Goal: Information Seeking & Learning: Compare options

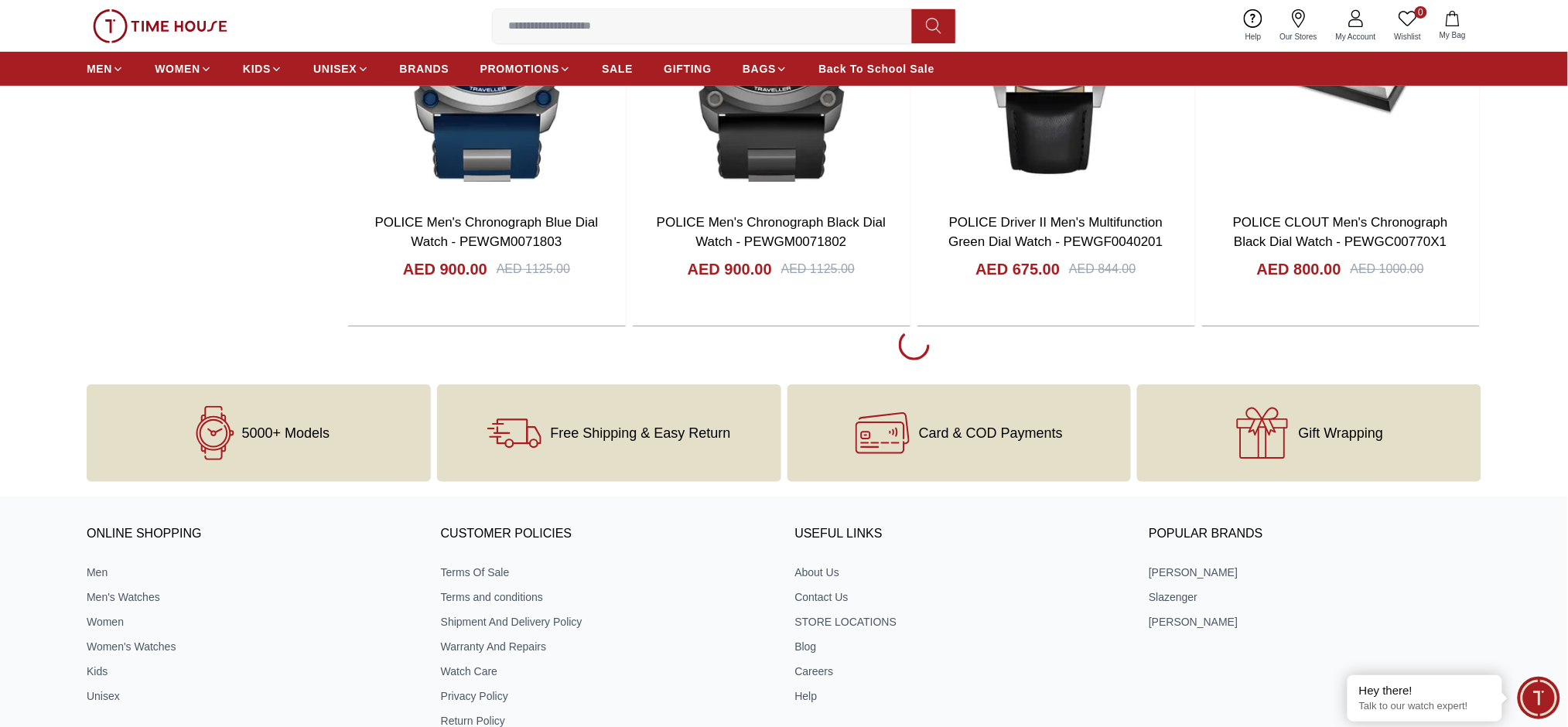
scroll to position [2371, 0]
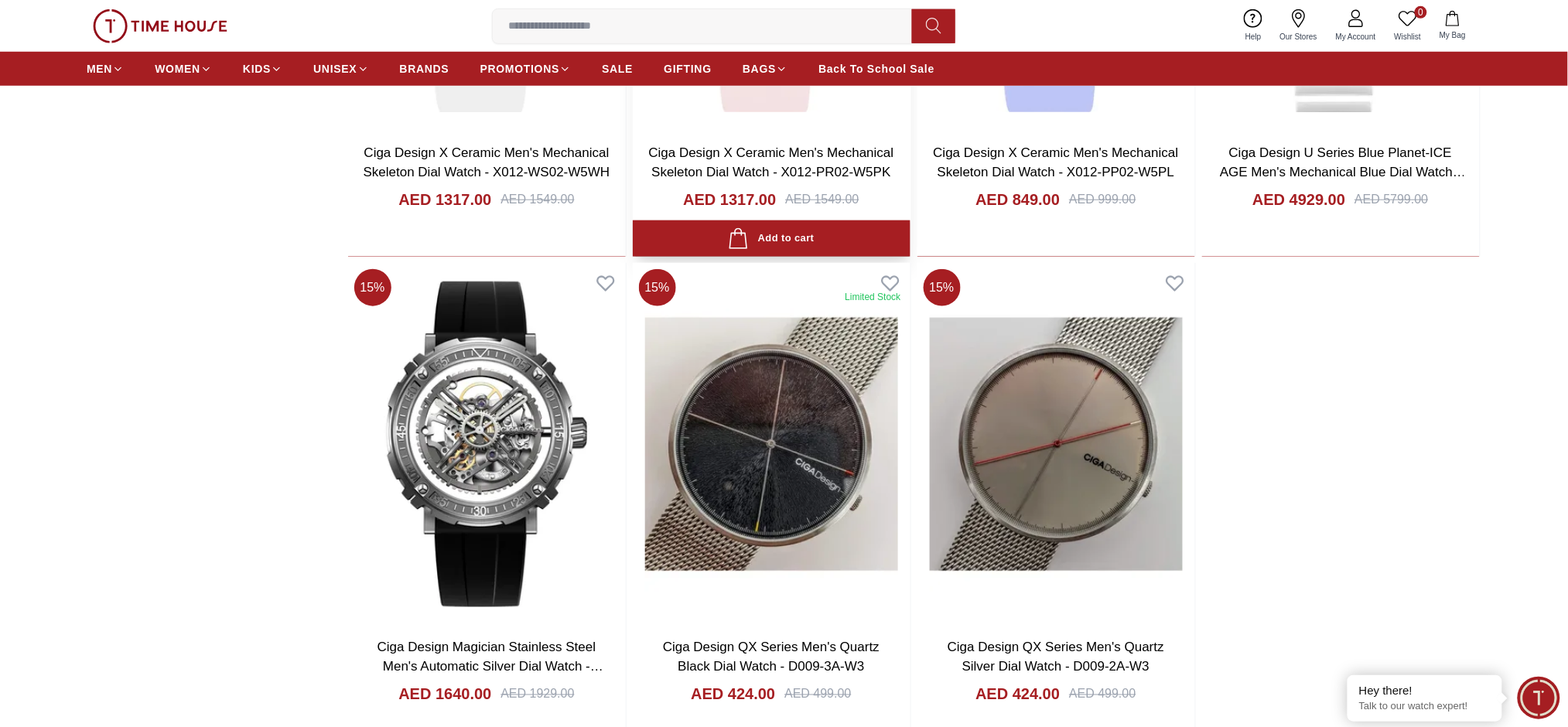
scroll to position [6910, 0]
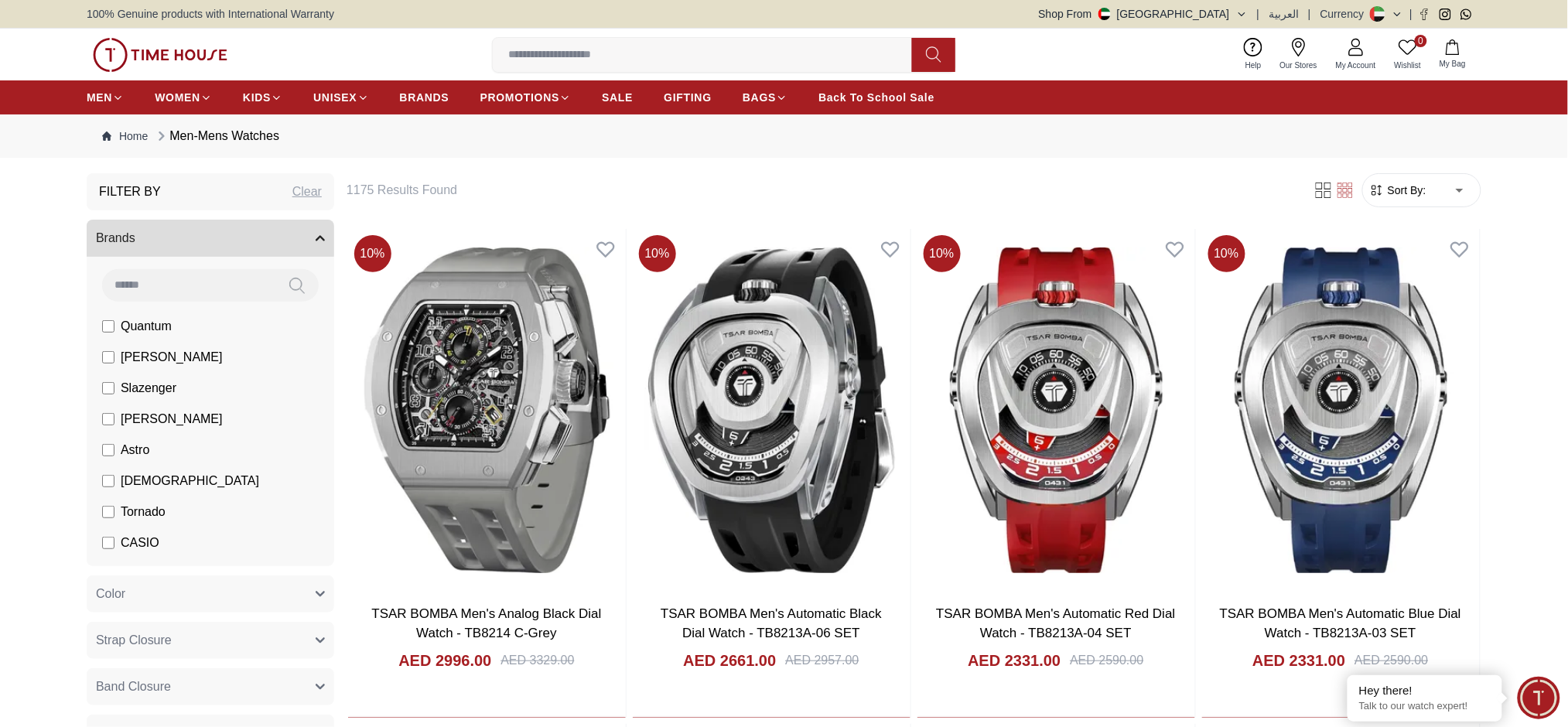
click at [177, 323] on li "Quantum" at bounding box center [214, 326] width 242 height 31
click at [134, 321] on span "Quantum" at bounding box center [146, 326] width 51 height 18
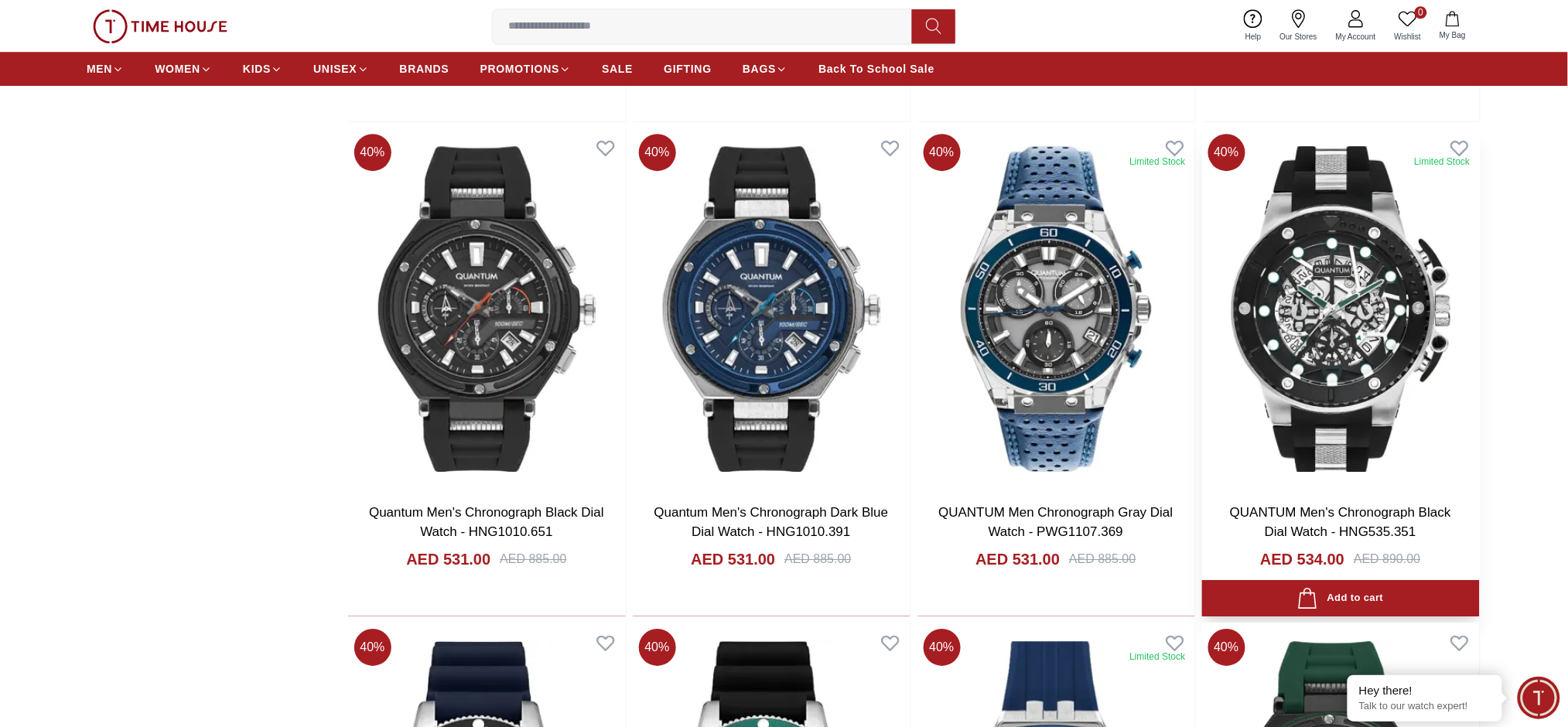
scroll to position [1547, 0]
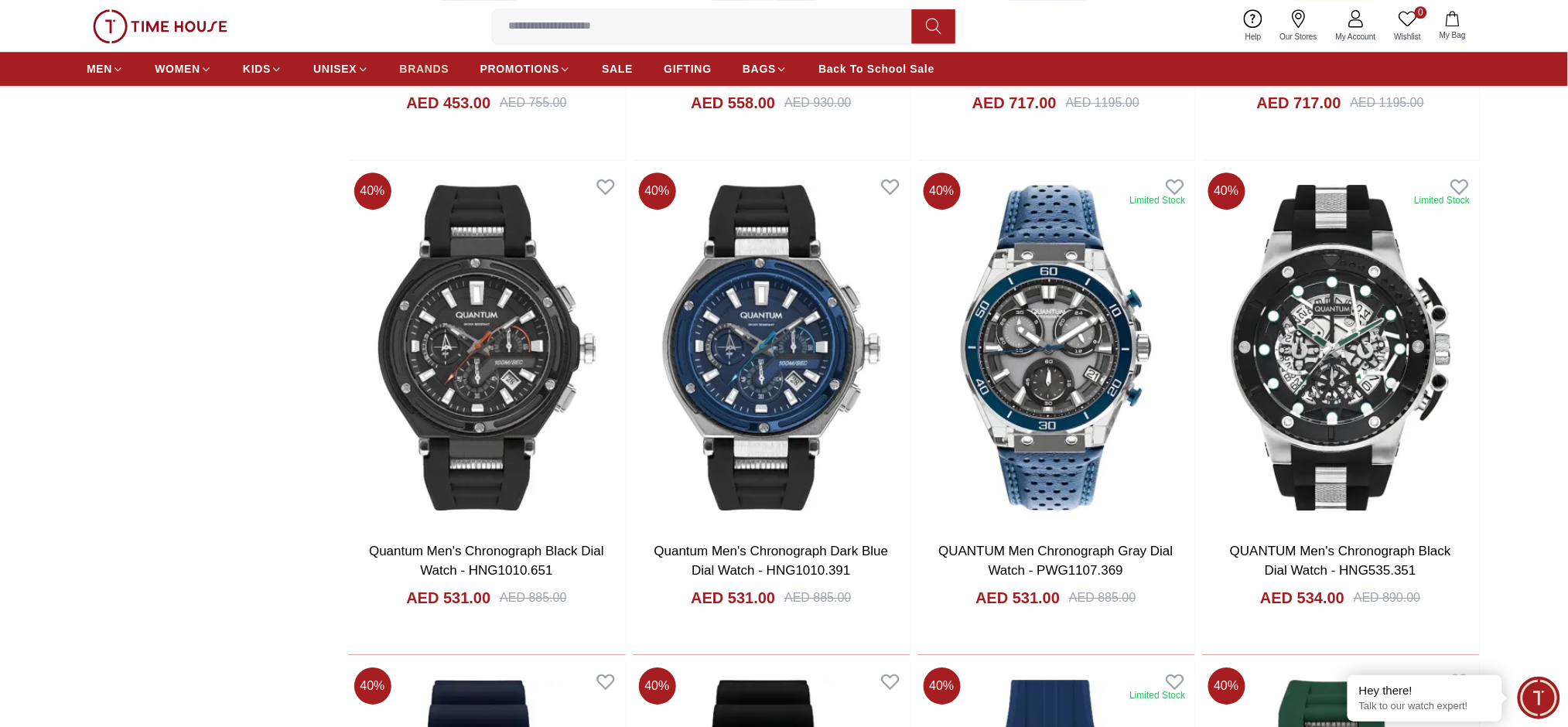
click at [440, 59] on link "BRANDS" at bounding box center [425, 69] width 50 height 28
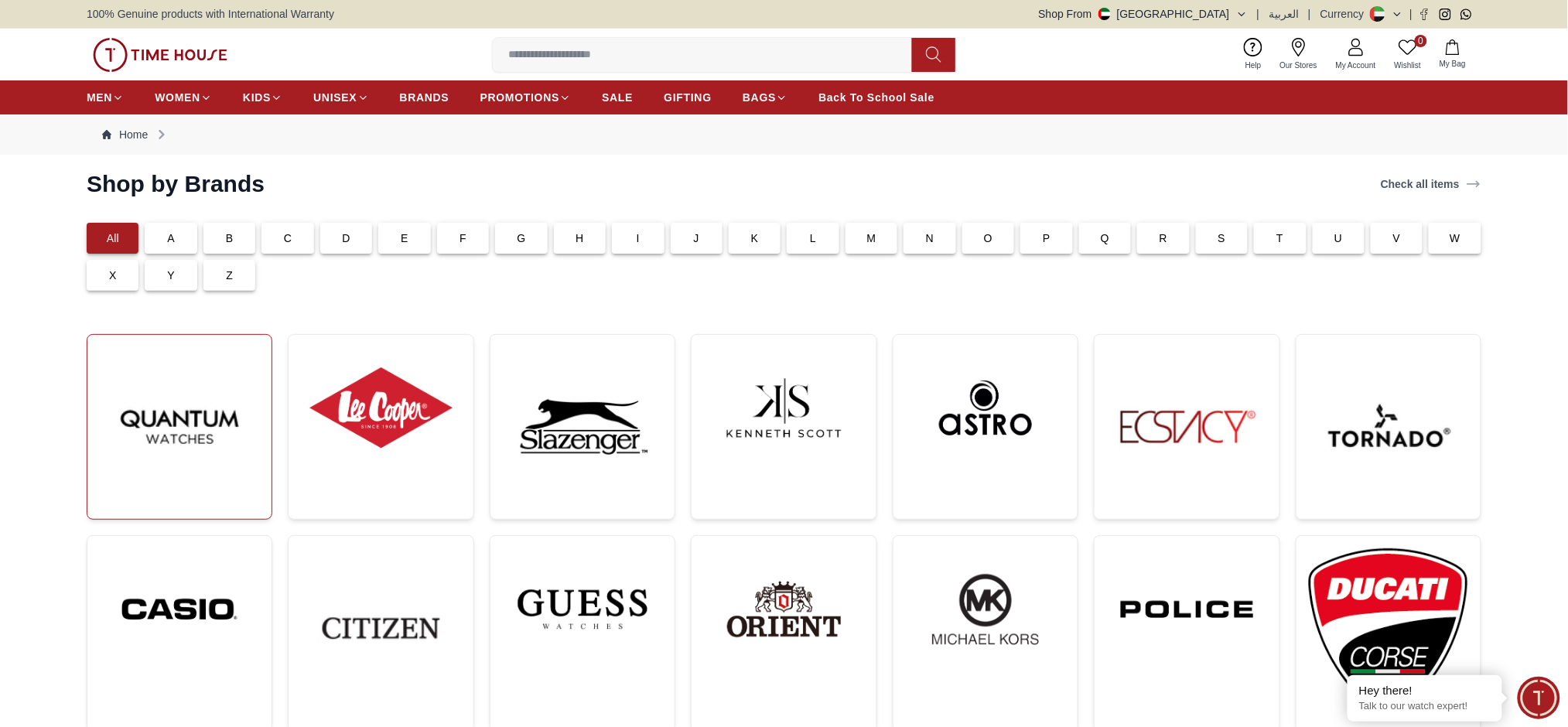
click at [215, 428] on img at bounding box center [179, 426] width 159 height 159
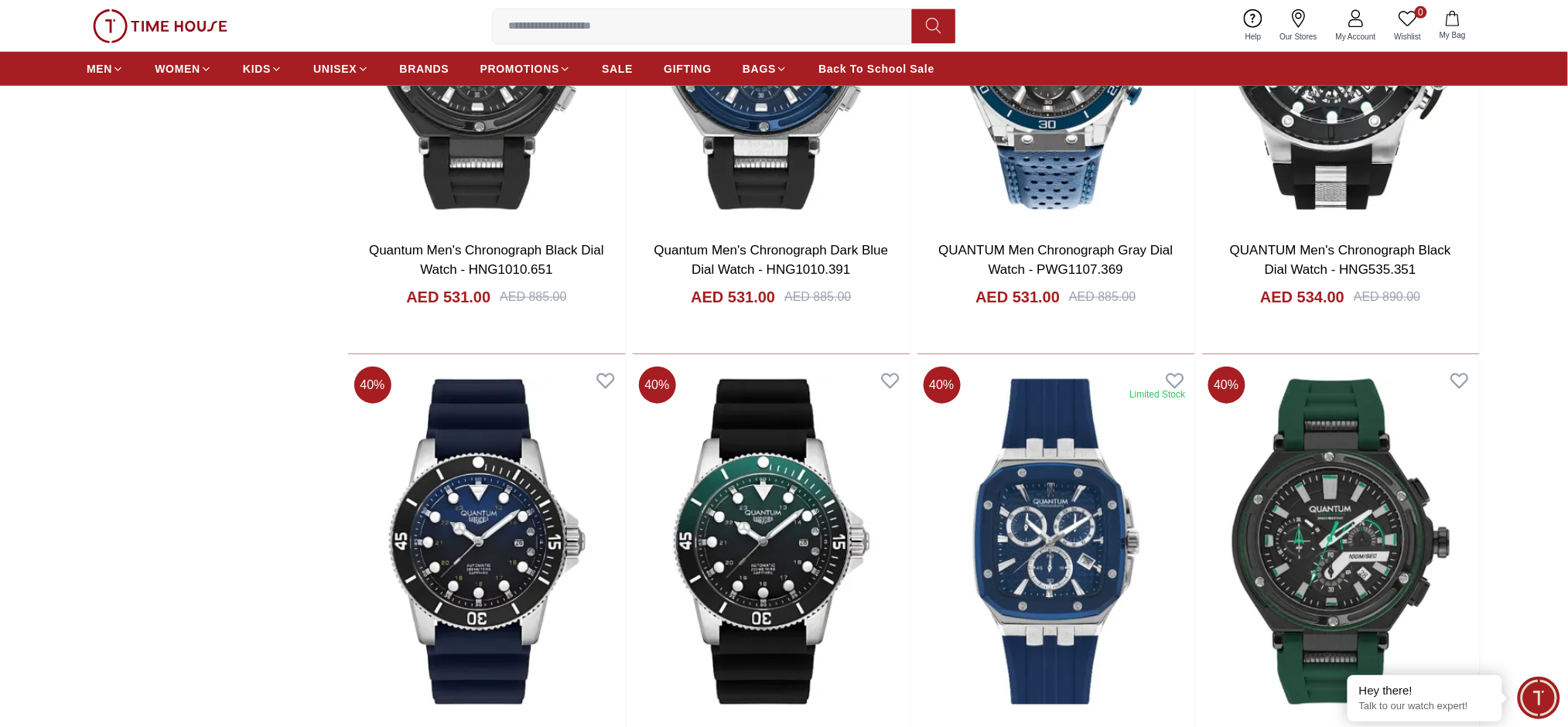
scroll to position [2887, 0]
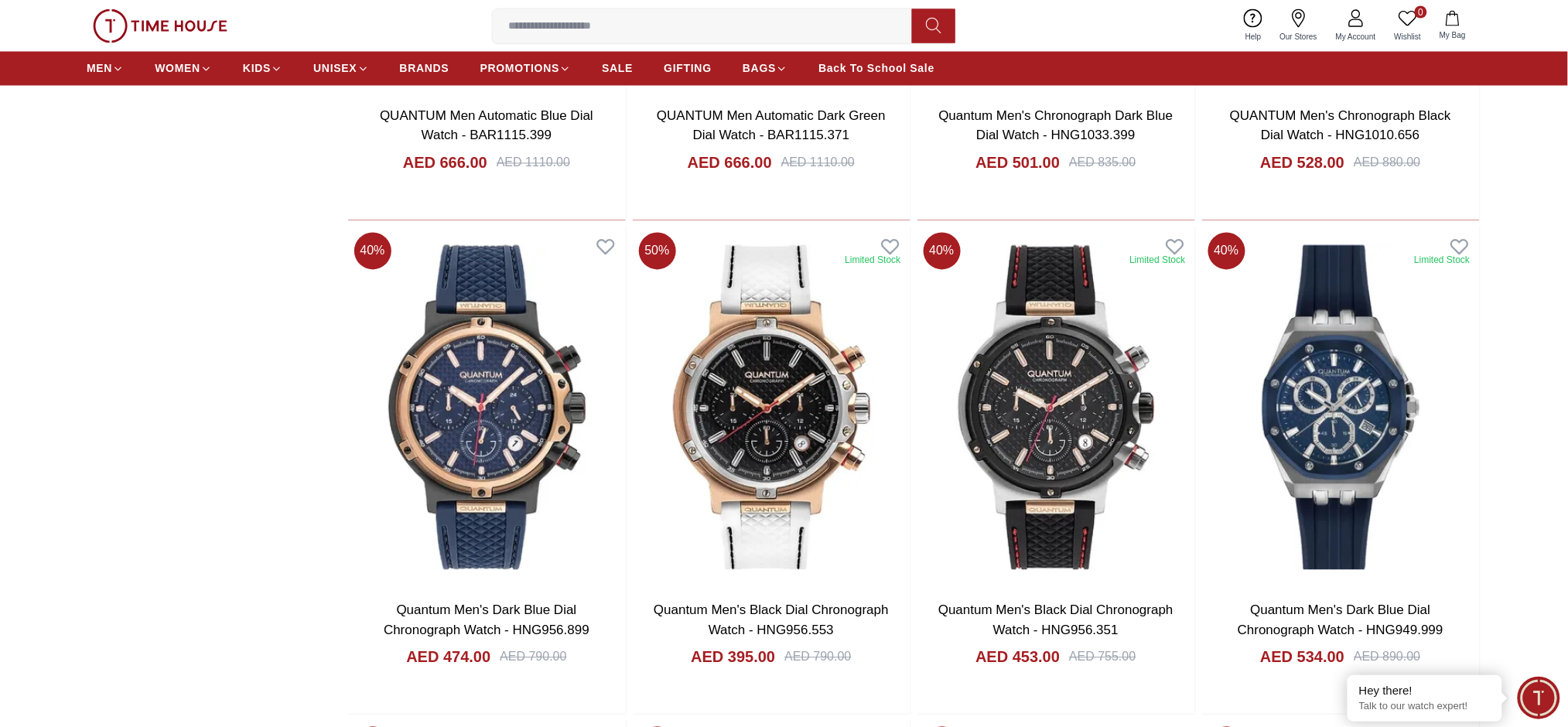
scroll to position [3172, 0]
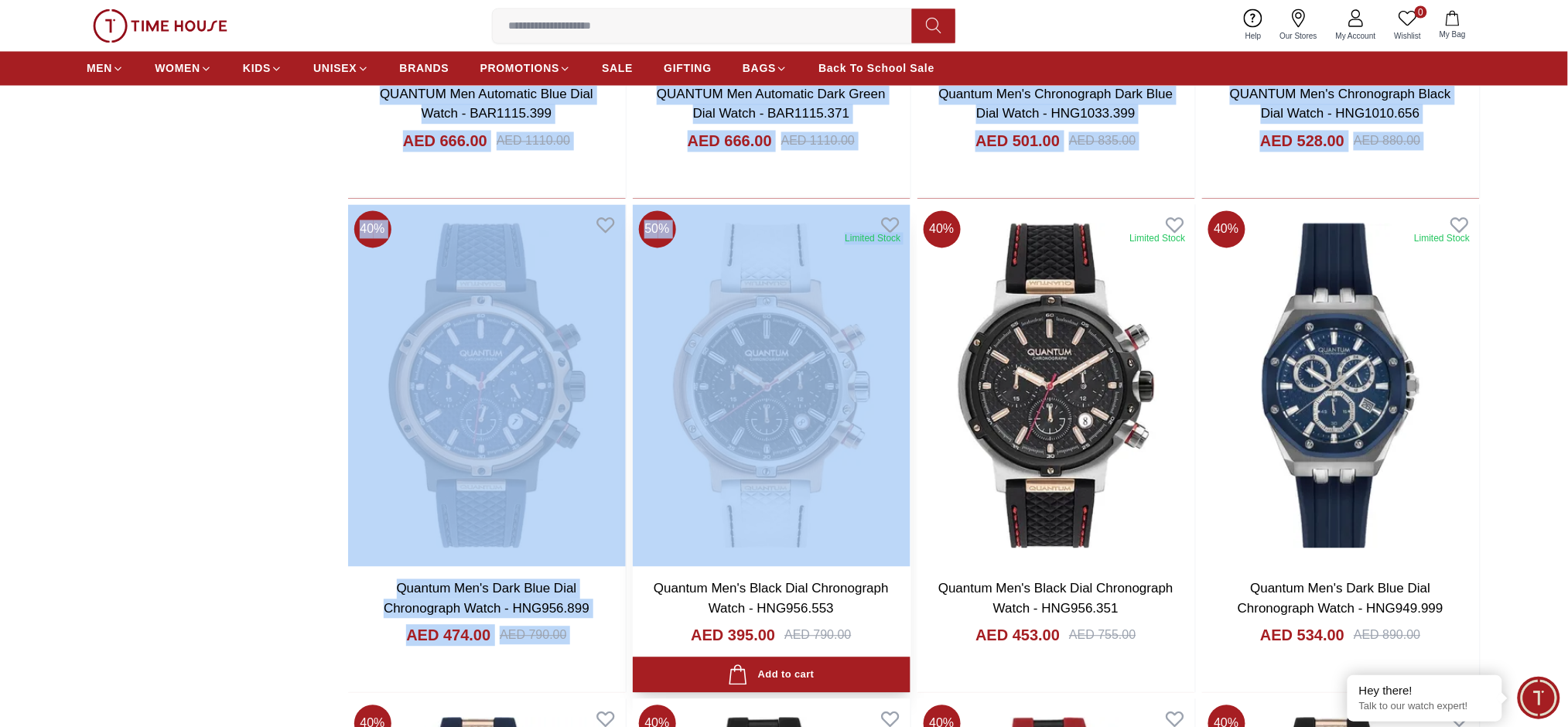
drag, startPoint x: 137, startPoint y: 241, endPoint x: 858, endPoint y: 281, distance: 722.1
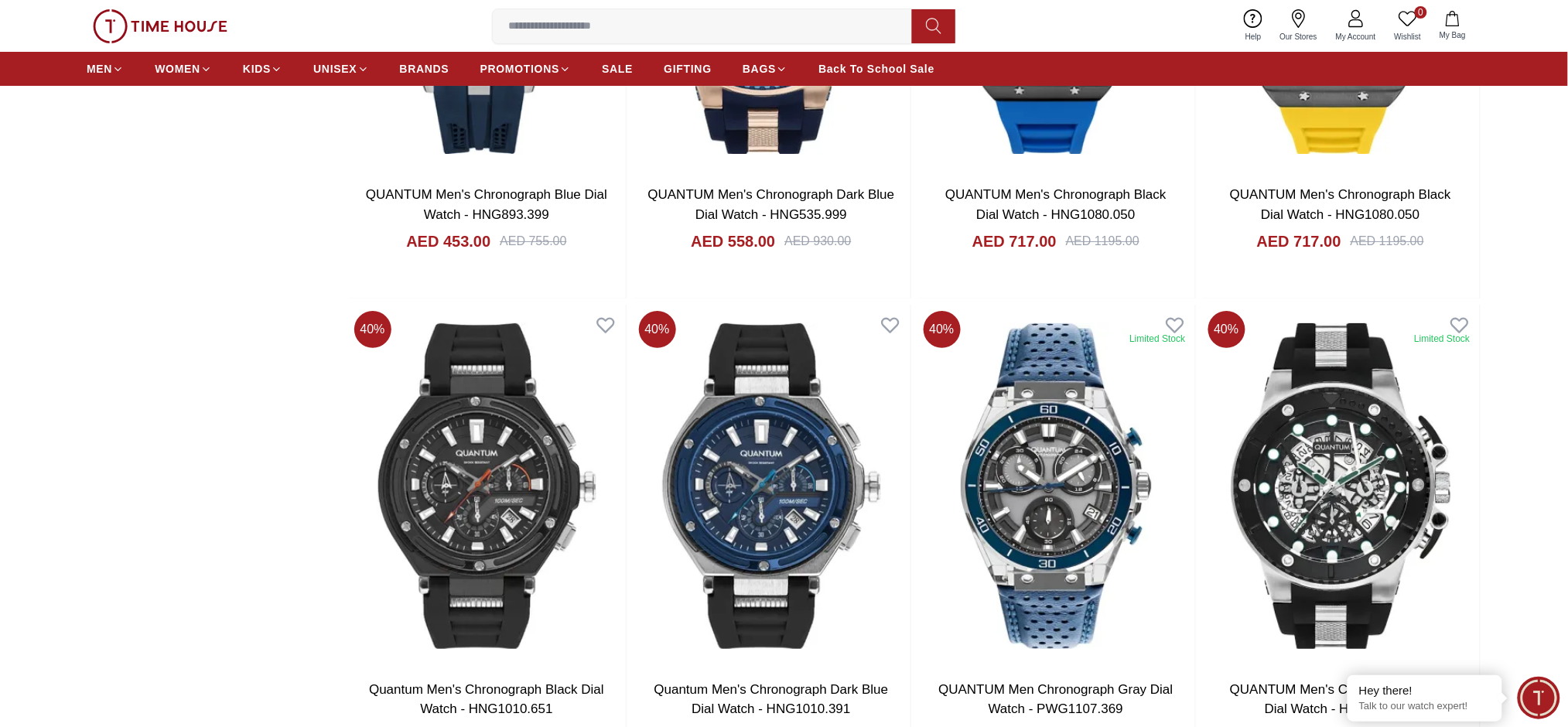
scroll to position [1728, 0]
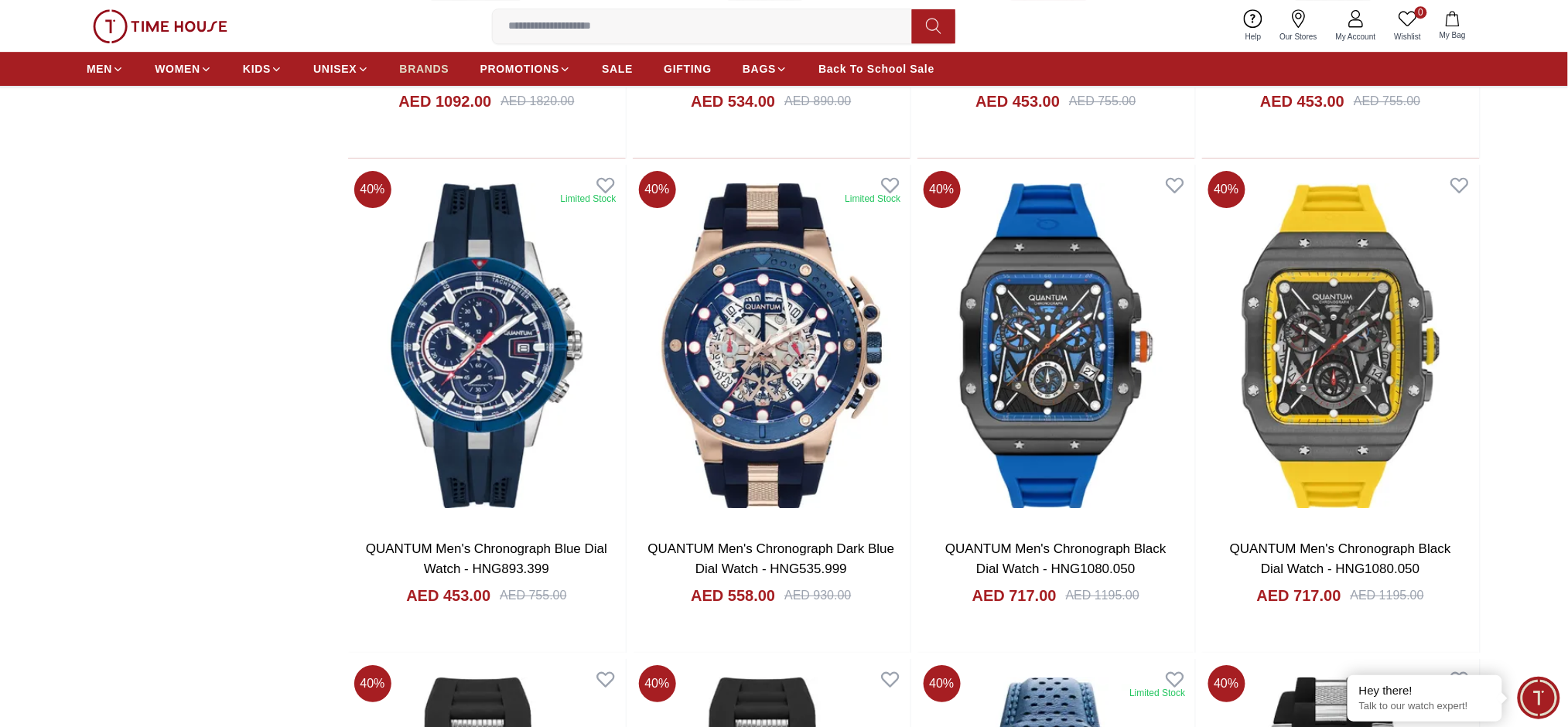
click at [426, 72] on span "BRANDS" at bounding box center [425, 68] width 50 height 15
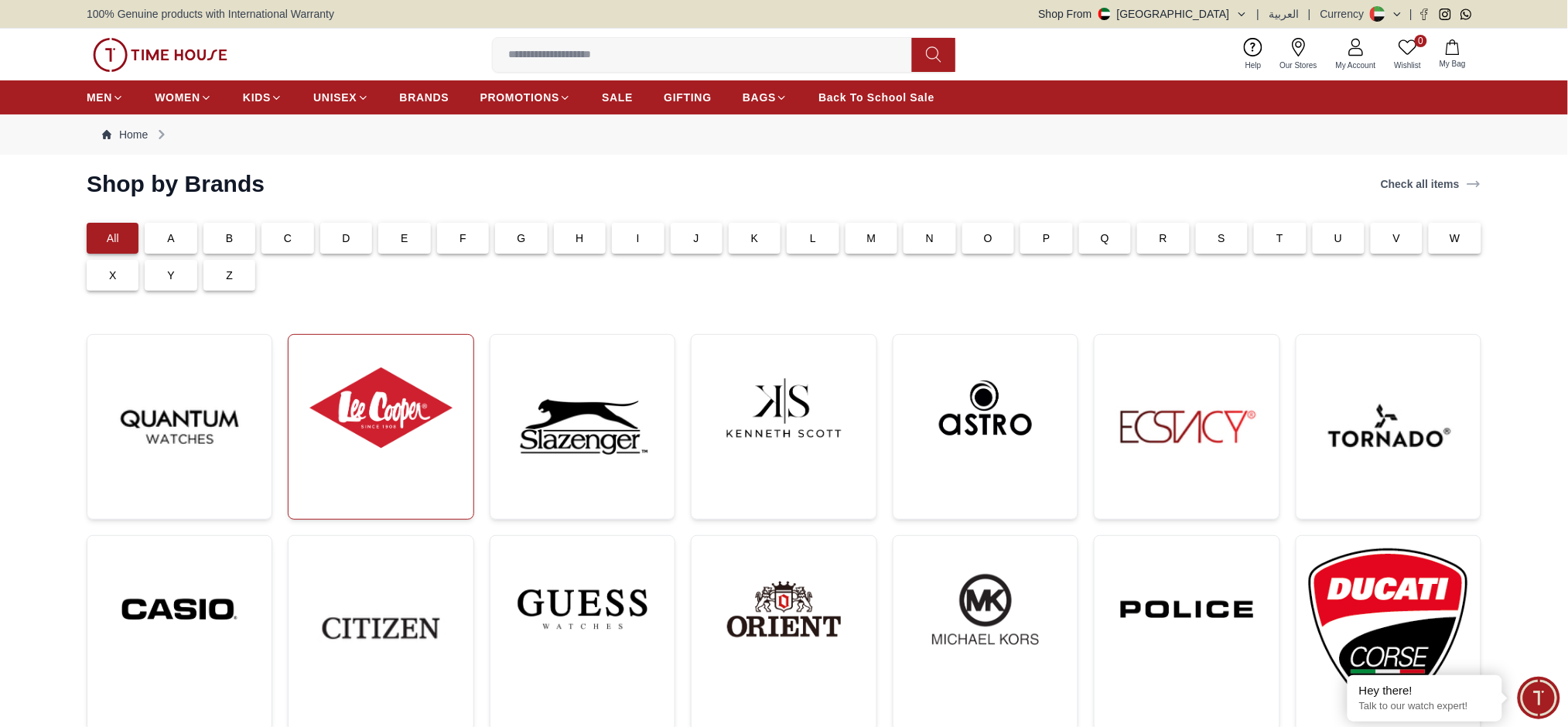
click at [390, 452] on img at bounding box center [380, 408] width 159 height 122
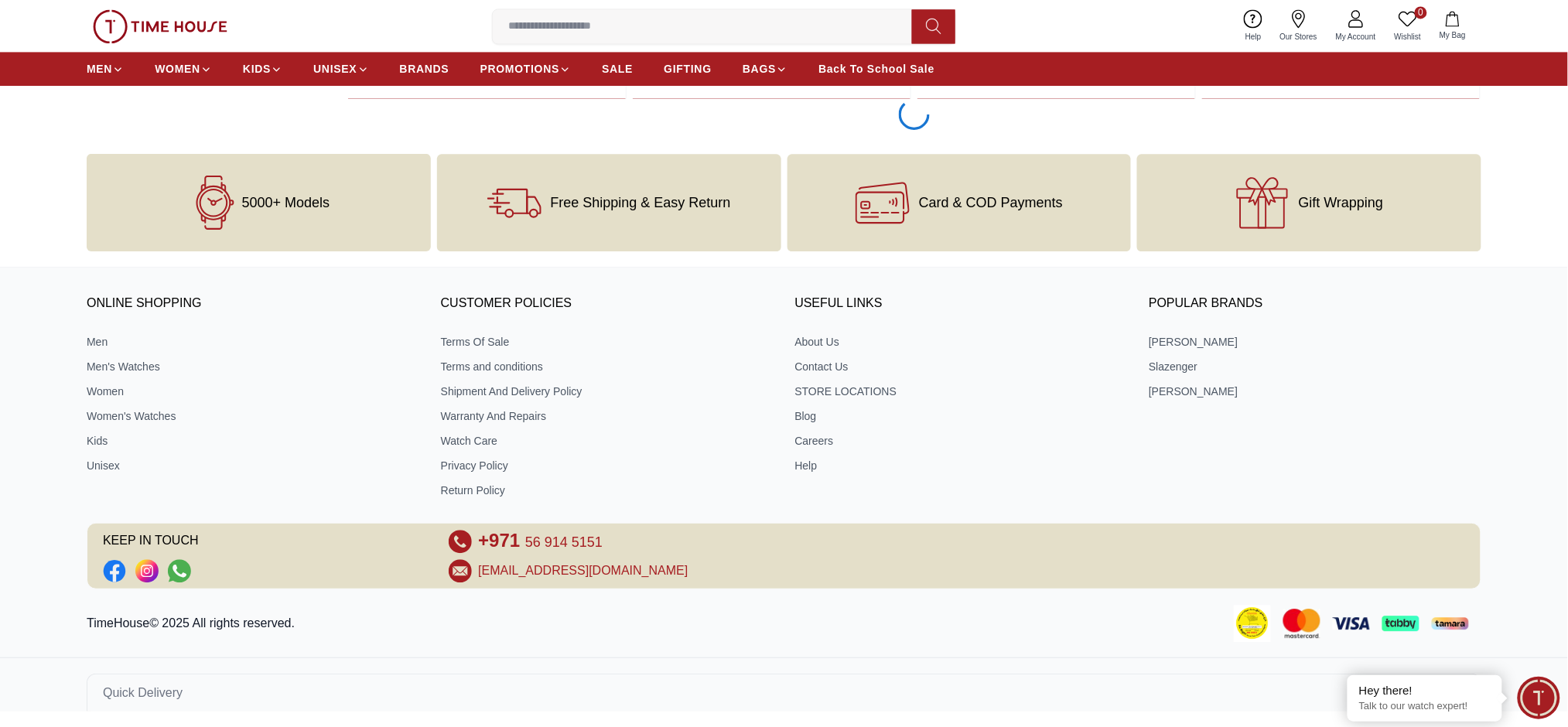
scroll to position [3328, 0]
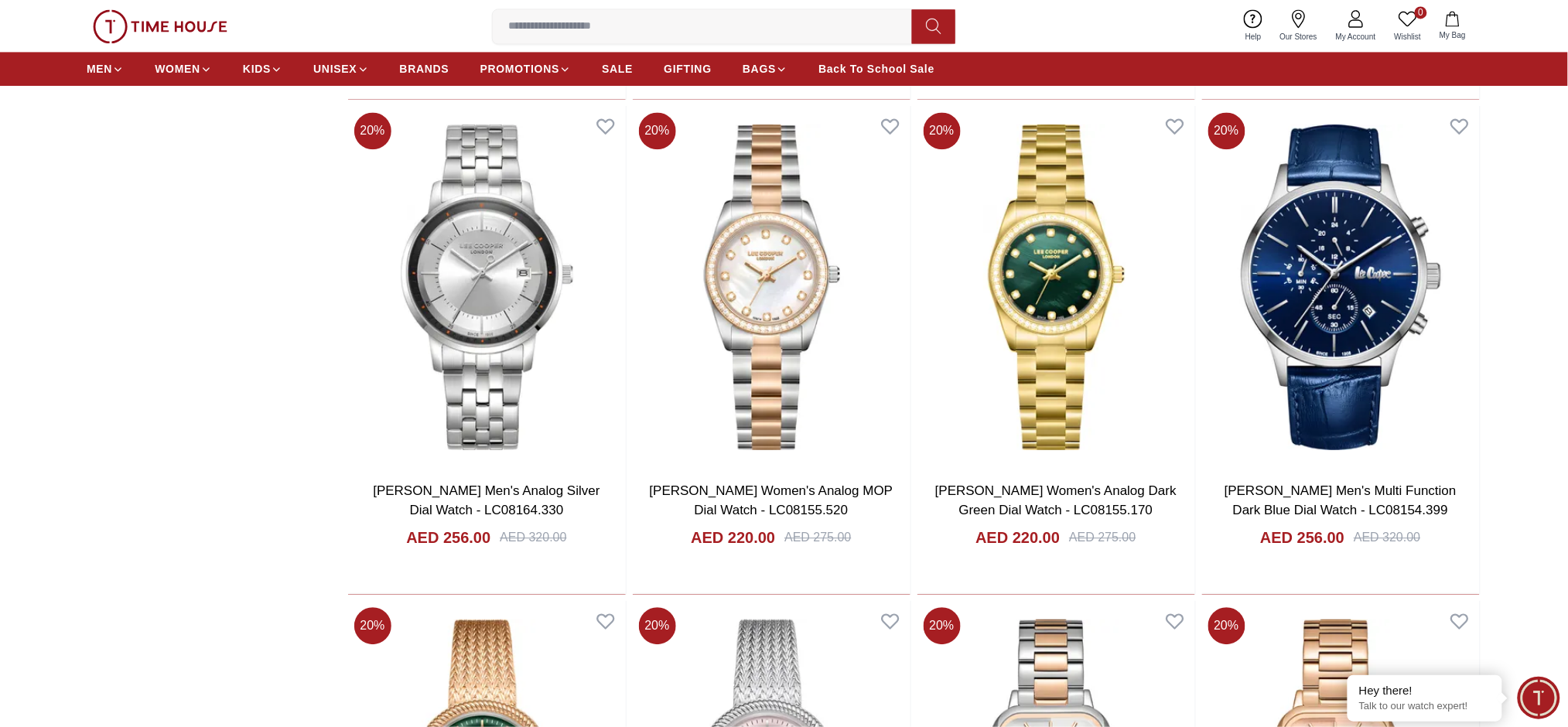
scroll to position [3331, 0]
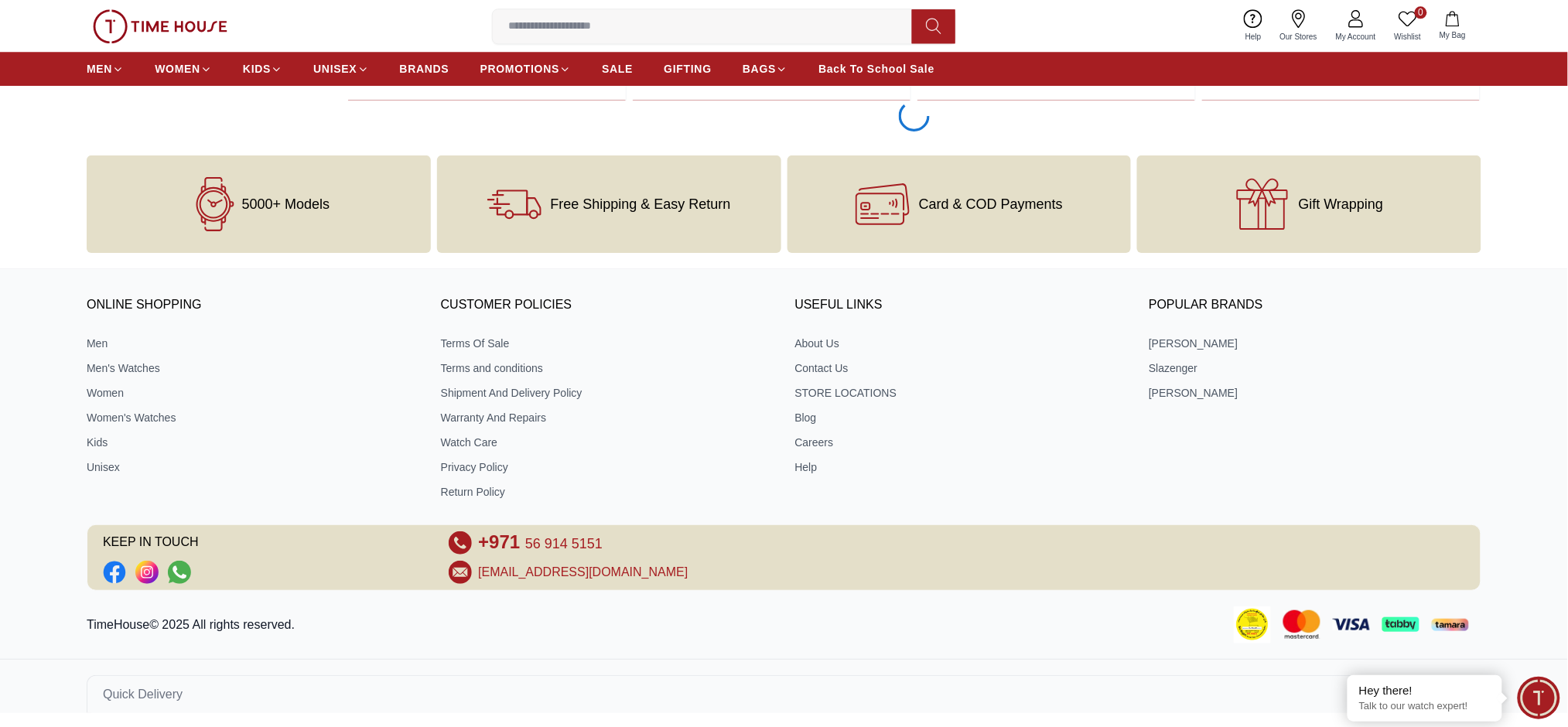
scroll to position [5806, 0]
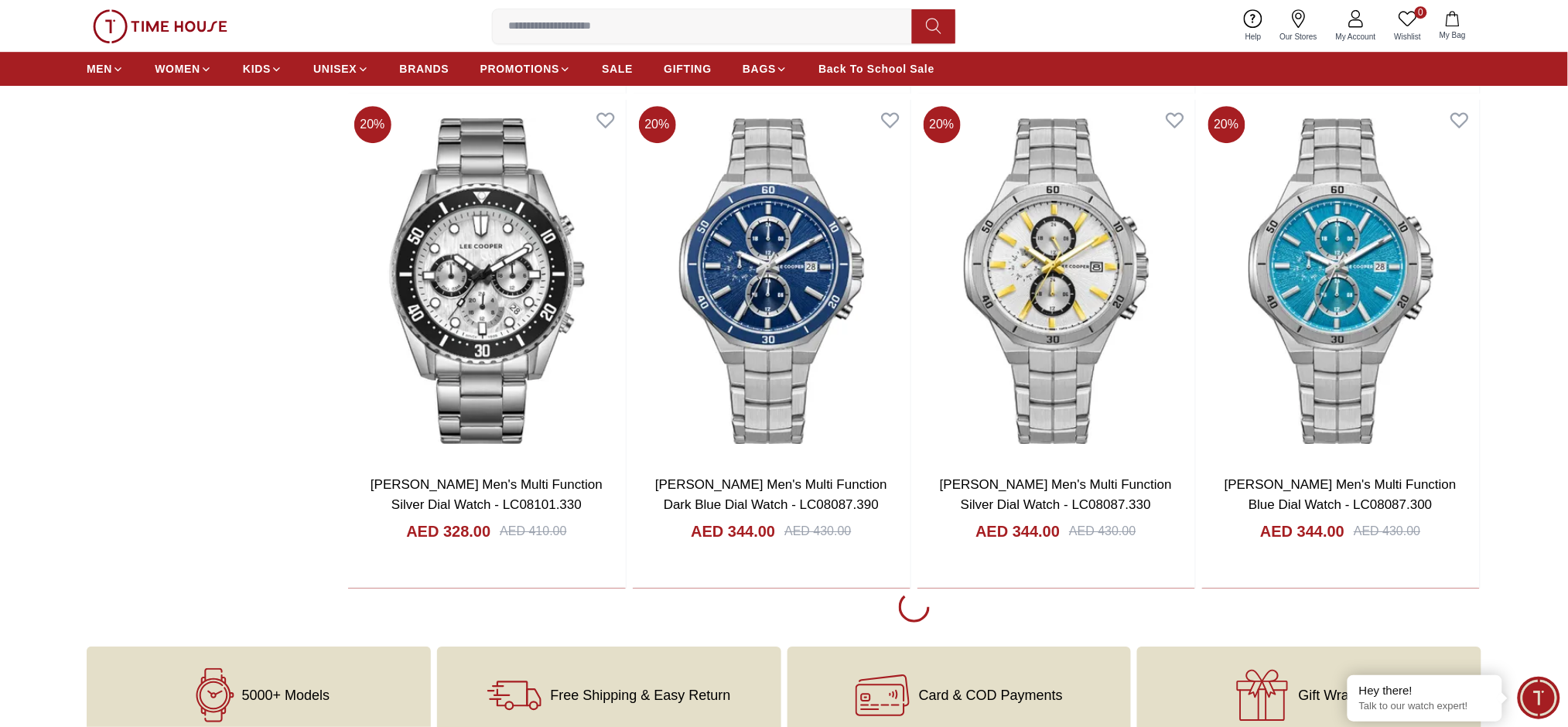
scroll to position [10549, 0]
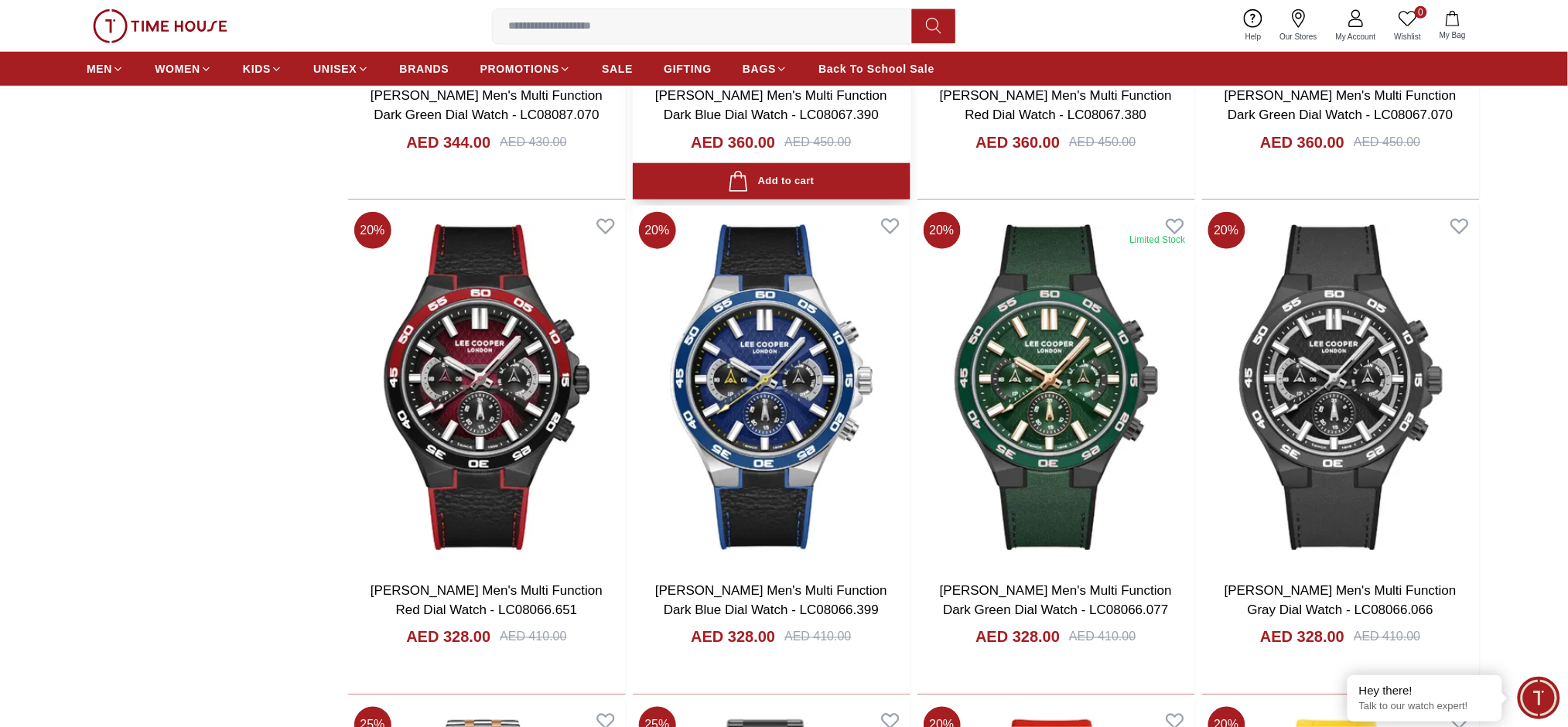
scroll to position [11168, 0]
